Goal: Unclear: Browse casually

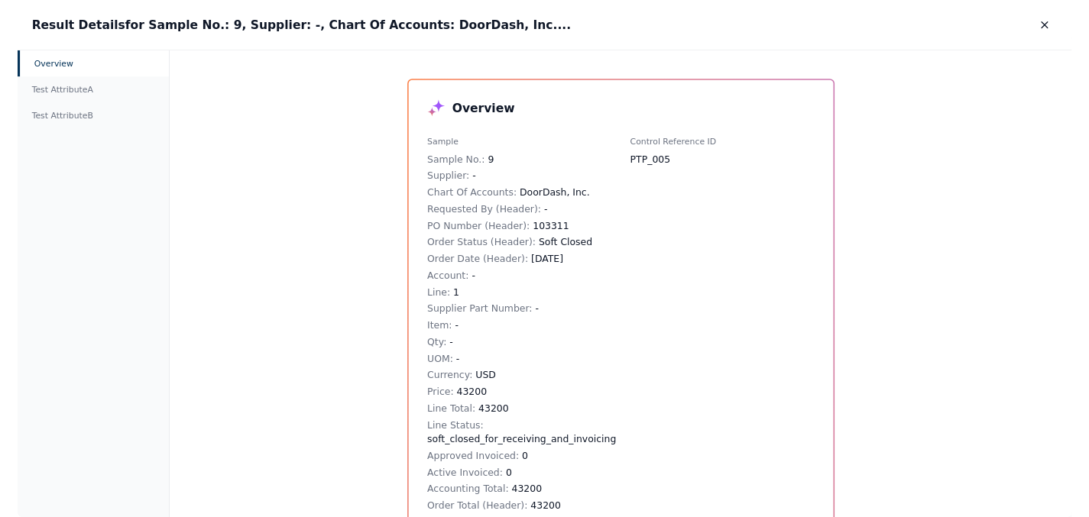
scroll to position [623, 0]
